Goal: Information Seeking & Learning: Learn about a topic

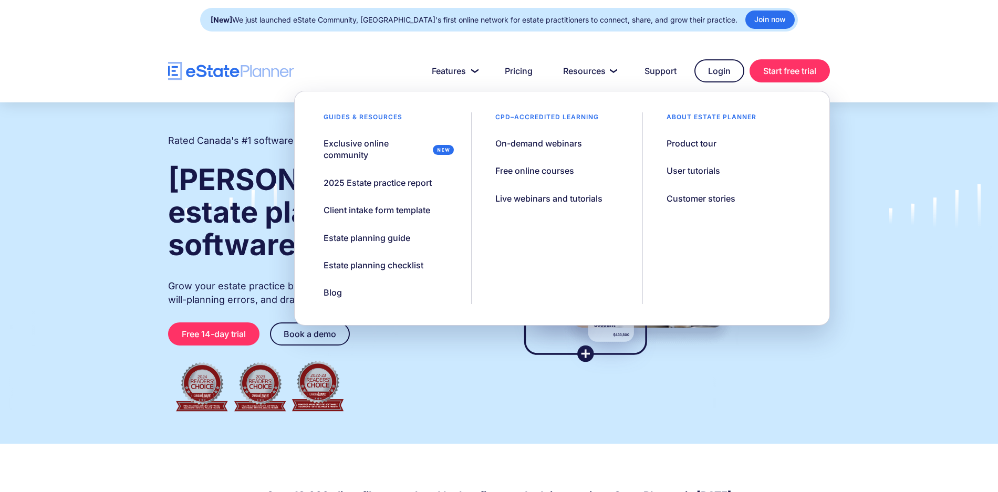
click at [153, 241] on div "Rated Canada's #1 software for estate practitioners Wills and estate planning s…" at bounding box center [499, 273] width 694 height 289
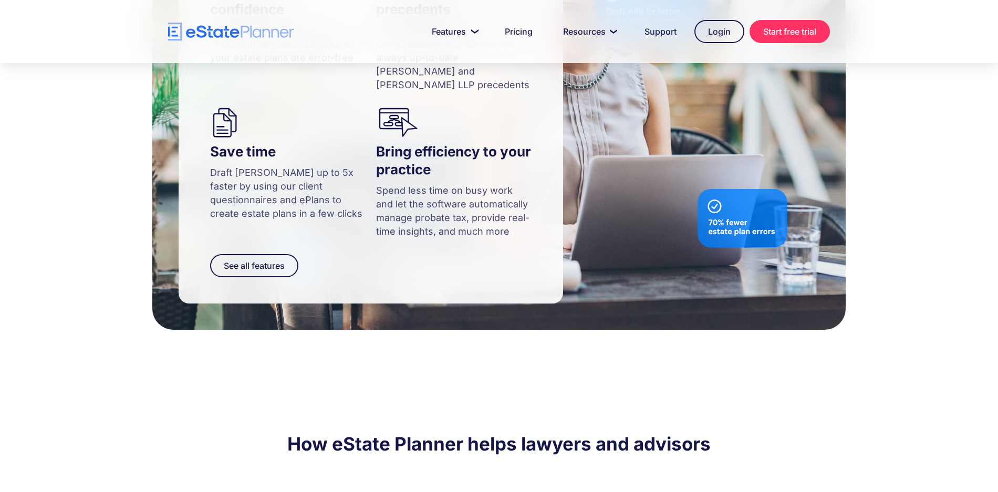
scroll to position [1201, 0]
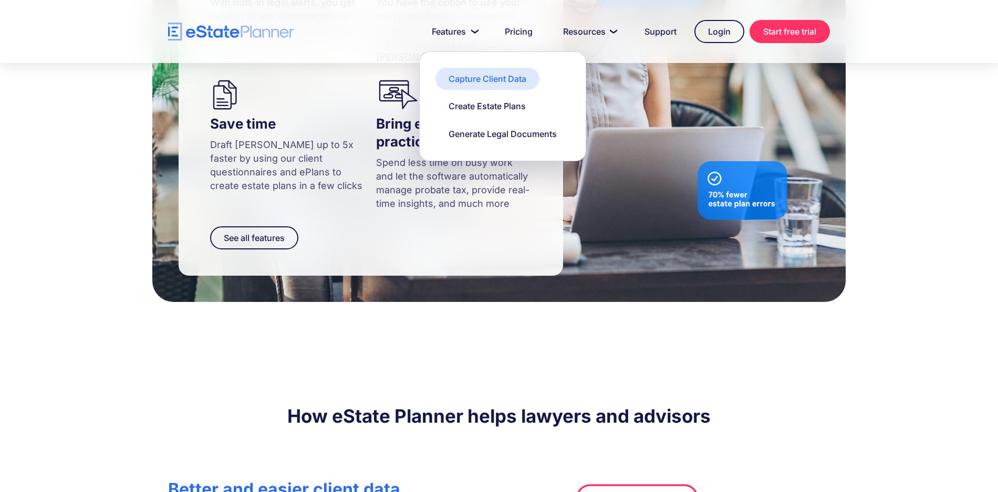
click at [470, 77] on div "Capture Client Data" at bounding box center [488, 79] width 78 height 12
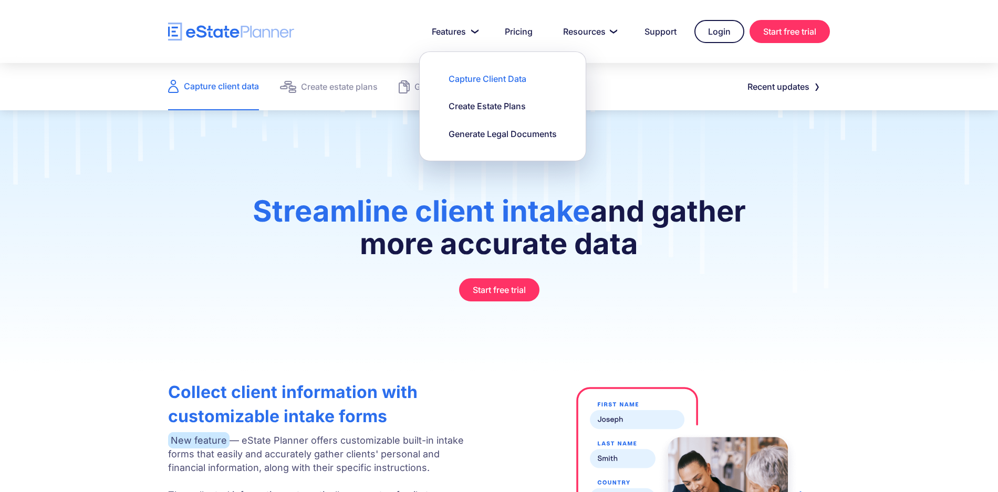
click at [320, 156] on div "Streamline client intake and gather more accurate data Start free trial" at bounding box center [499, 242] width 998 height 265
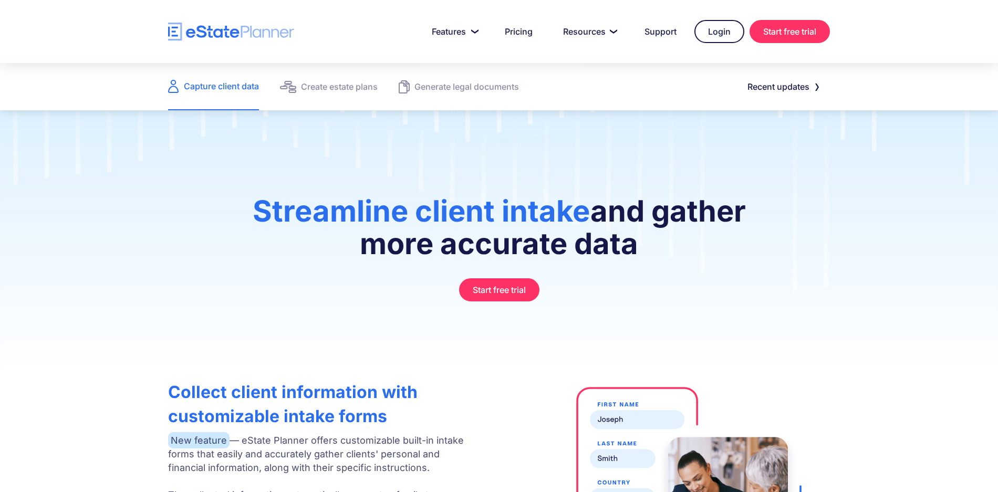
click at [216, 36] on img "home" at bounding box center [231, 32] width 126 height 18
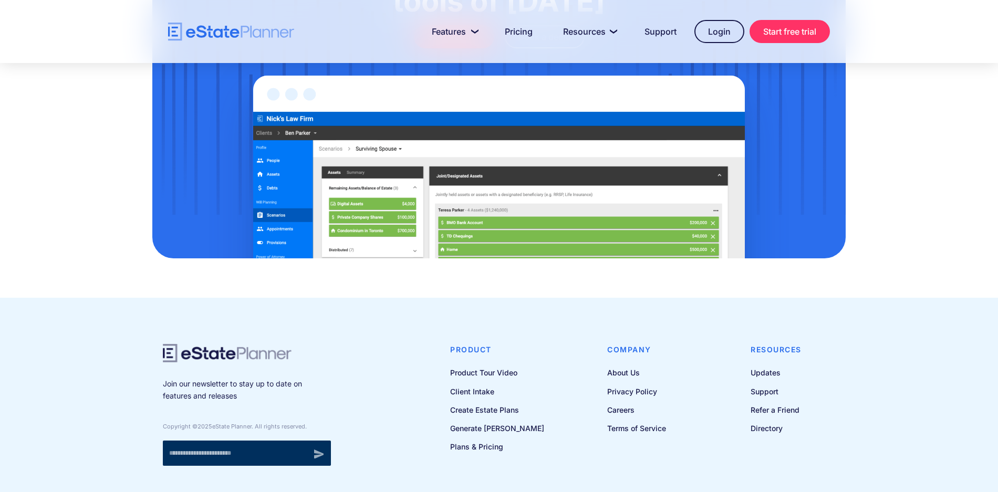
scroll to position [3432, 0]
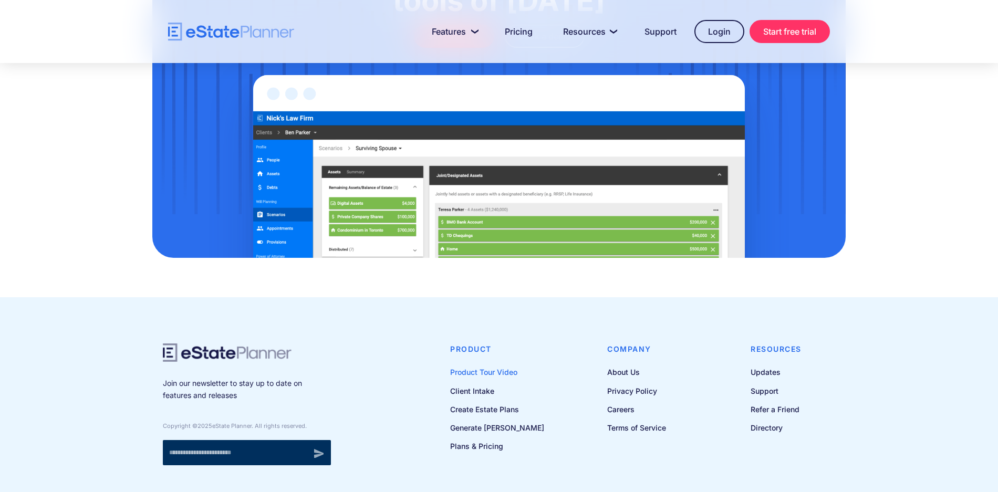
click at [475, 366] on link "Product Tour Video" at bounding box center [497, 372] width 94 height 13
